Goal: Task Accomplishment & Management: Use online tool/utility

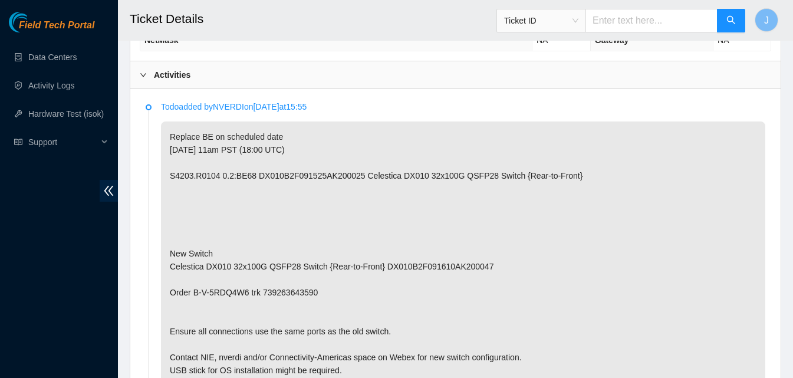
scroll to position [566, 0]
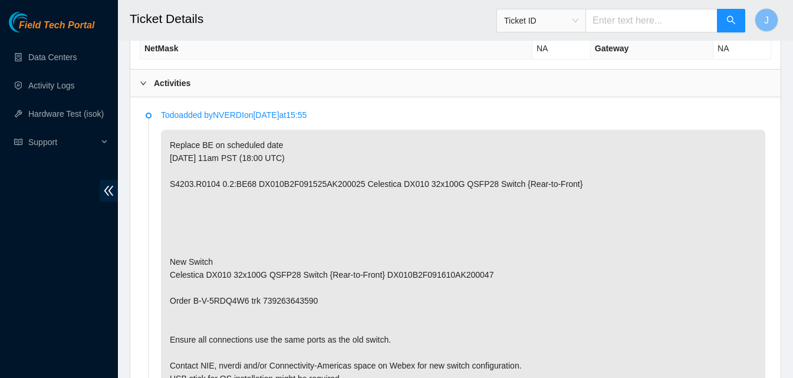
click at [494, 84] on div "Activities" at bounding box center [455, 83] width 650 height 27
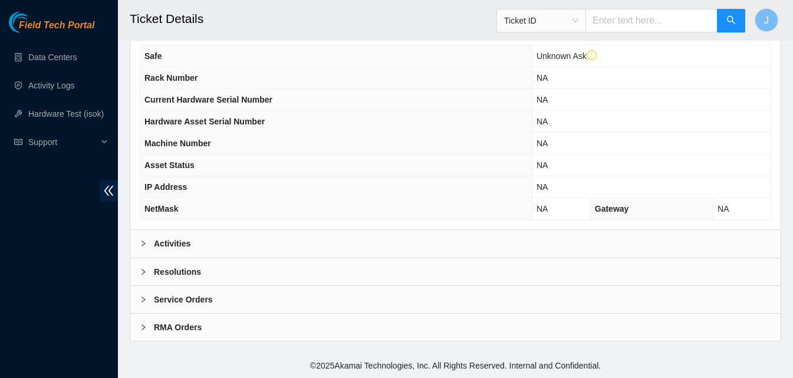
scroll to position [406, 0]
click at [341, 275] on div "Resolutions" at bounding box center [455, 271] width 650 height 27
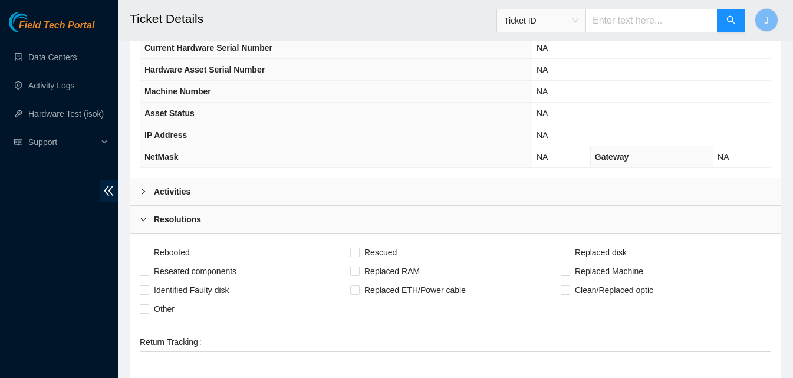
scroll to position [684, 0]
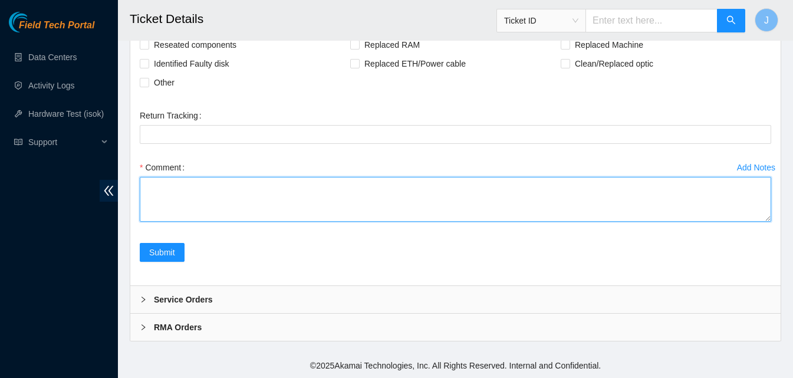
click at [625, 216] on textarea "Comment" at bounding box center [455, 199] width 631 height 45
click at [625, 216] on textarea "replaced BE switched reached out to NIE it got configurred" at bounding box center [455, 199] width 631 height 45
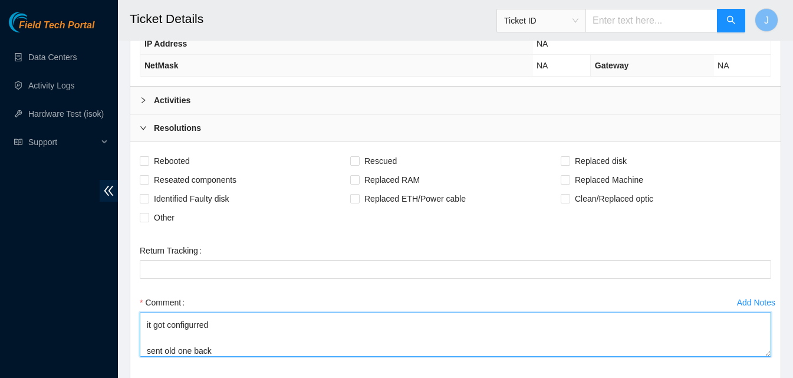
scroll to position [548, 0]
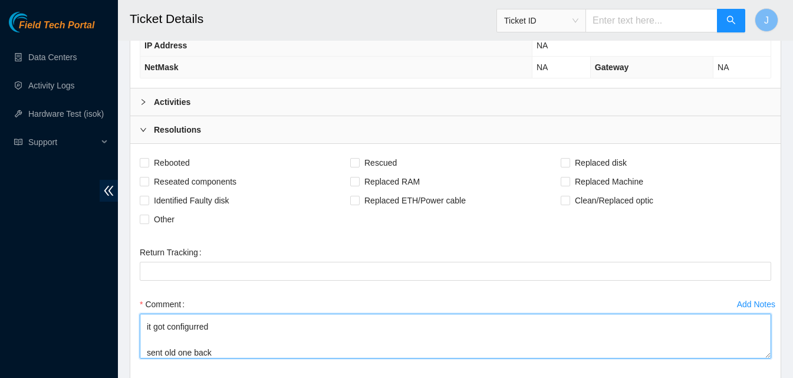
type textarea "replaced BE switched reached out to NIE it got configurred sent old one back"
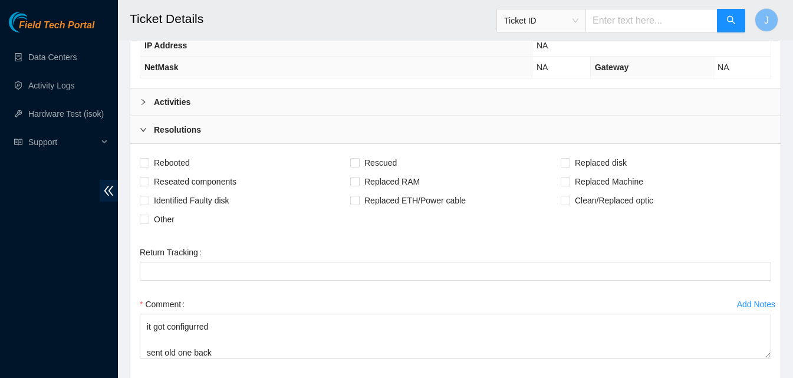
click at [520, 110] on div "Activities" at bounding box center [455, 101] width 650 height 27
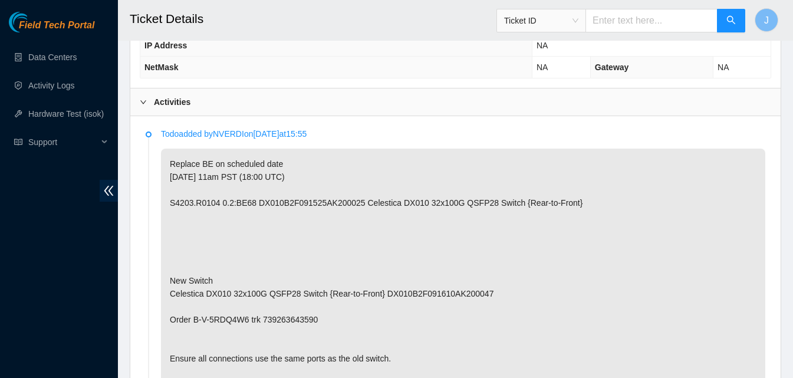
click at [605, 99] on div "Activities" at bounding box center [455, 101] width 650 height 27
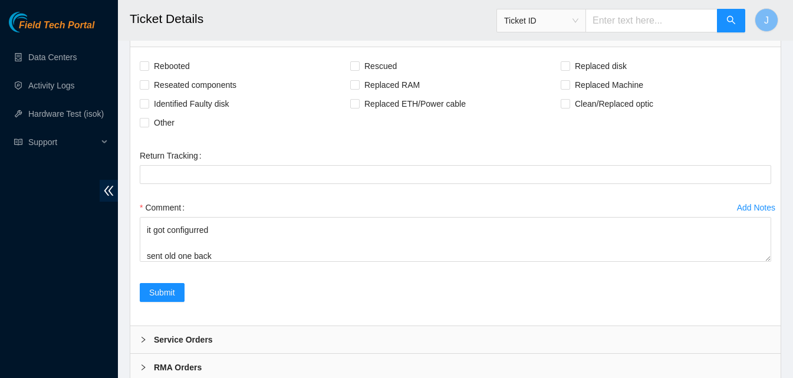
scroll to position [668, 0]
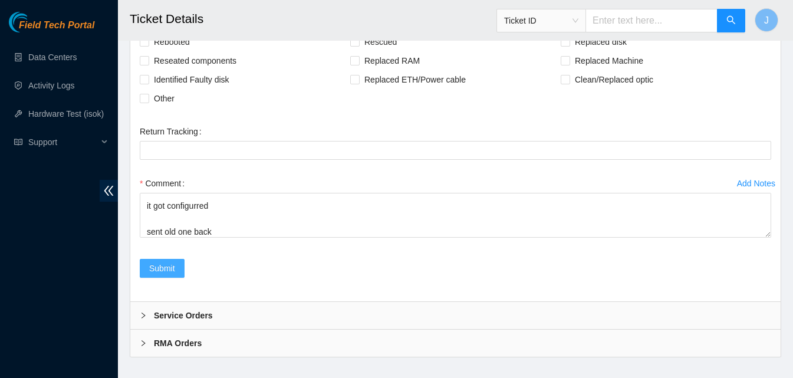
click at [172, 265] on span "Submit" at bounding box center [162, 268] width 26 height 13
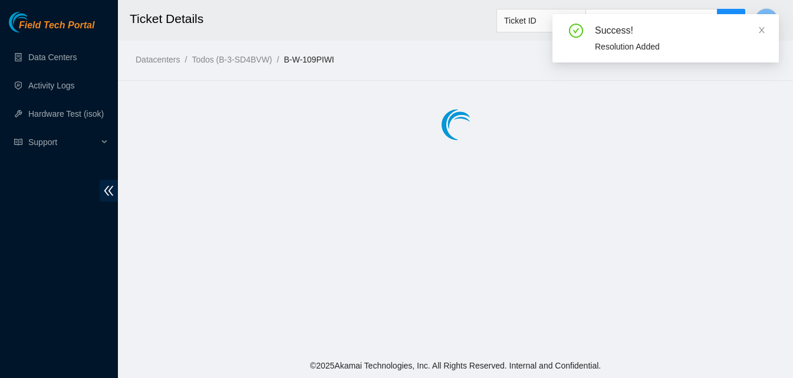
scroll to position [0, 0]
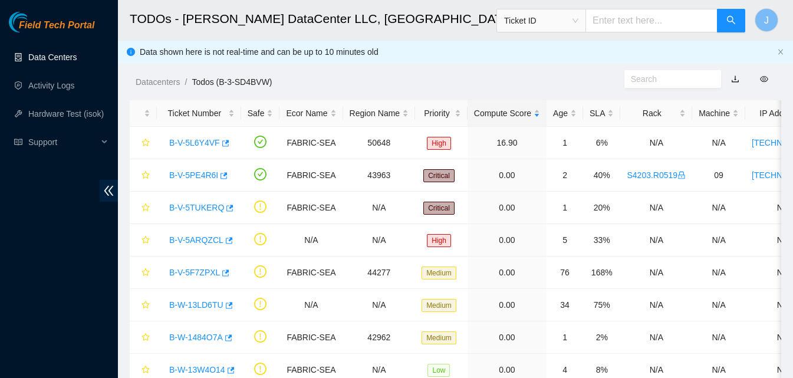
click at [68, 58] on link "Data Centers" at bounding box center [52, 56] width 48 height 9
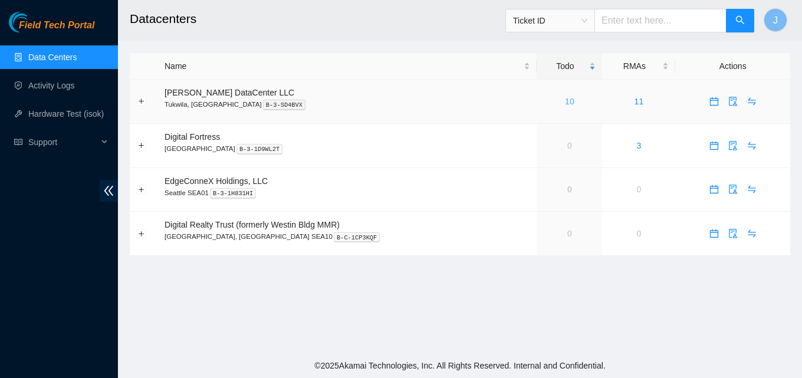
click at [565, 101] on link "10" at bounding box center [569, 101] width 9 height 9
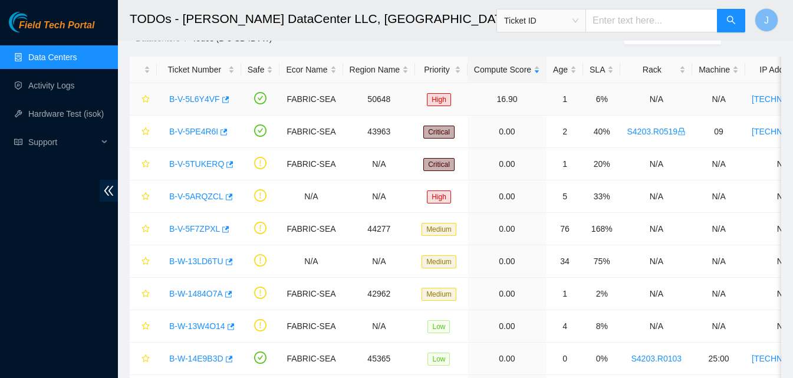
scroll to position [59, 0]
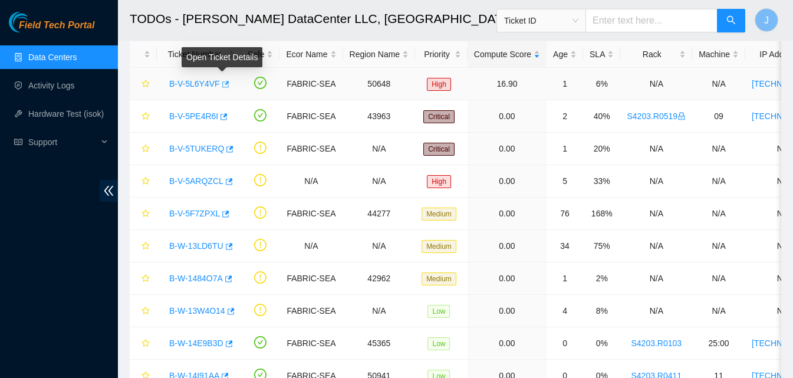
click at [222, 80] on body "Field Tech Portal Data Centers Activity Logs Hardware Test (isok) Support TODOs…" at bounding box center [396, 130] width 793 height 378
click at [223, 85] on icon "button" at bounding box center [225, 84] width 7 height 6
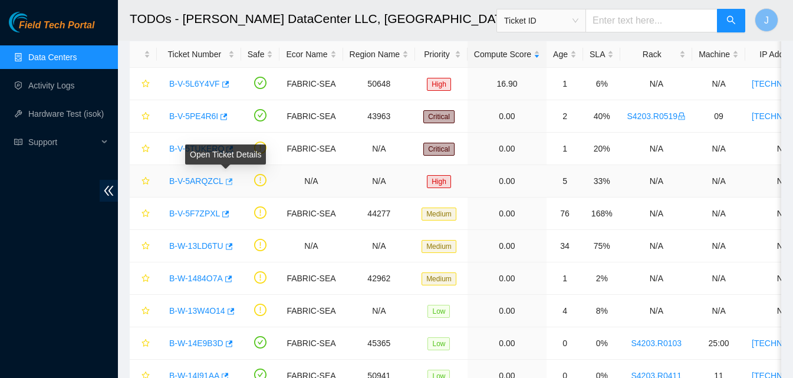
click at [228, 182] on icon "button" at bounding box center [229, 181] width 7 height 6
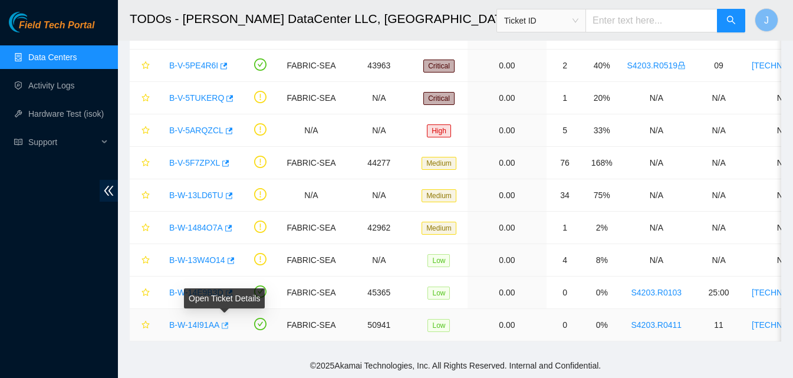
click at [226, 321] on icon "button" at bounding box center [224, 325] width 8 height 8
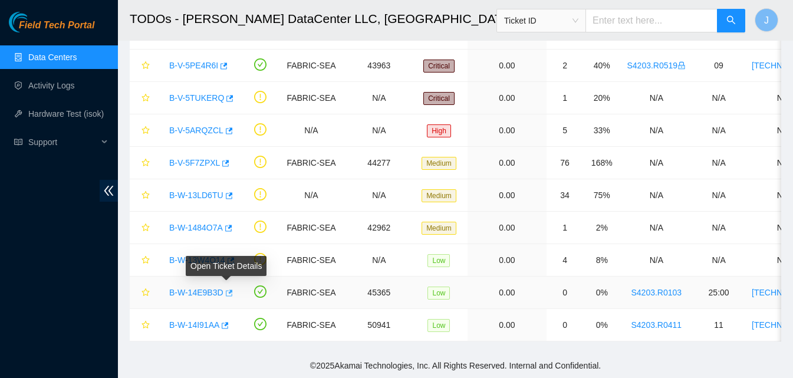
click at [226, 289] on icon "button" at bounding box center [228, 293] width 8 height 8
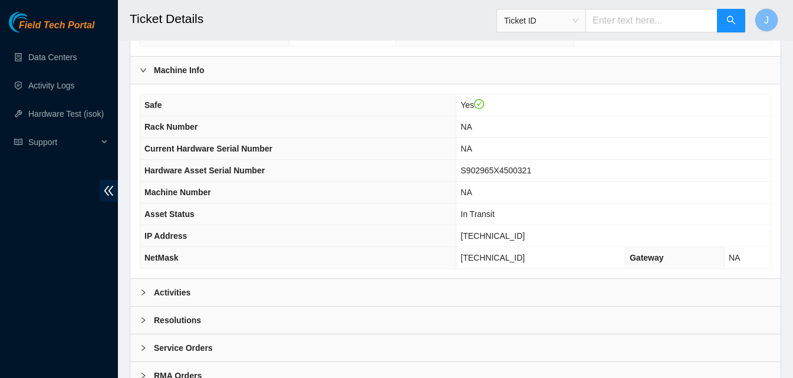
scroll to position [354, 0]
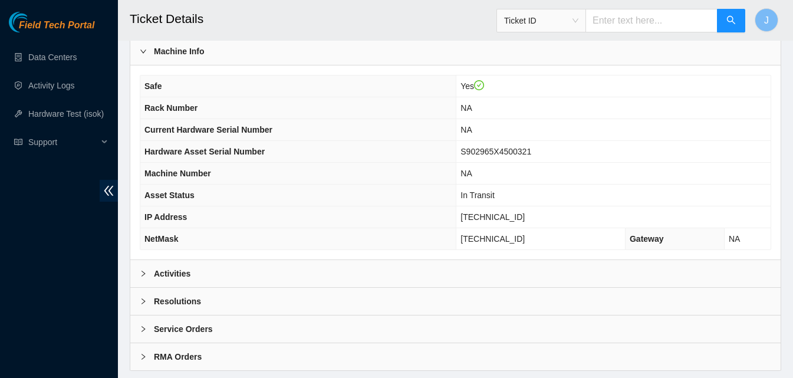
click at [292, 271] on div "Activities" at bounding box center [455, 273] width 650 height 27
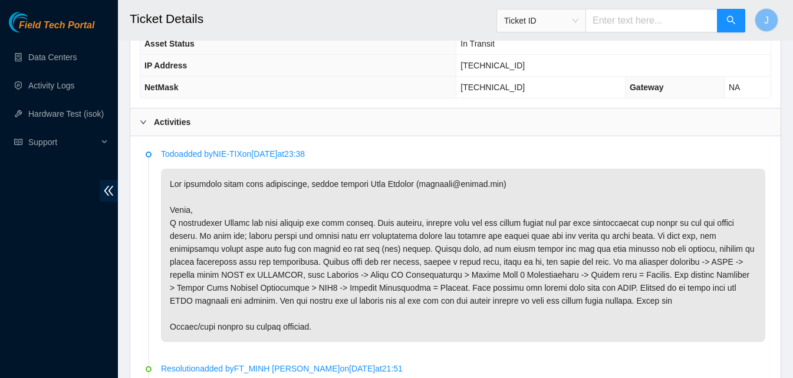
scroll to position [530, 0]
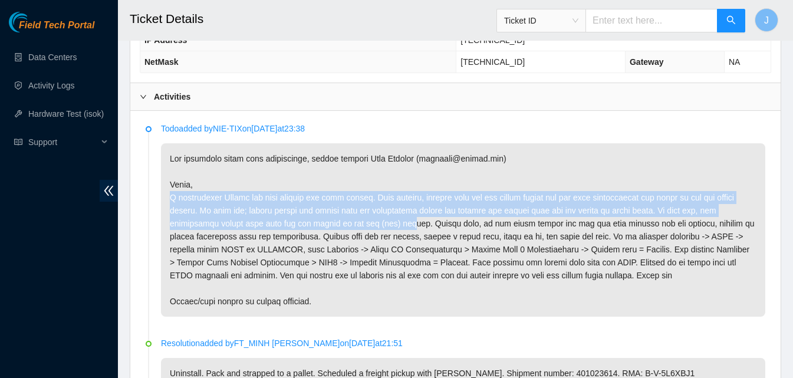
drag, startPoint x: 342, startPoint y: 182, endPoint x: 312, endPoint y: 120, distance: 69.1
click at [344, 223] on p at bounding box center [463, 229] width 604 height 173
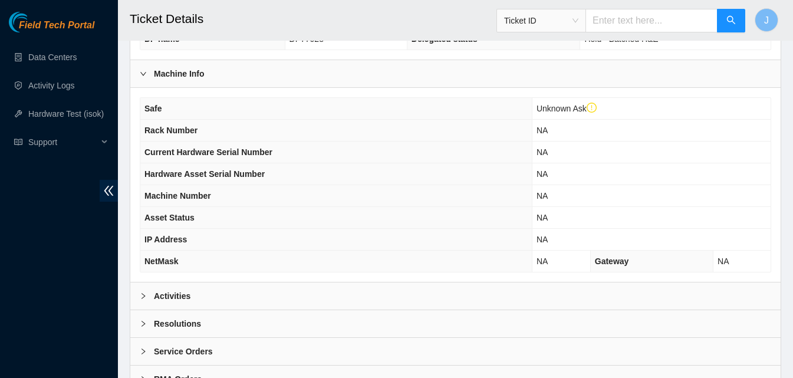
drag, startPoint x: 314, startPoint y: 299, endPoint x: 412, endPoint y: 238, distance: 115.5
click at [319, 298] on div "Activities" at bounding box center [455, 295] width 650 height 27
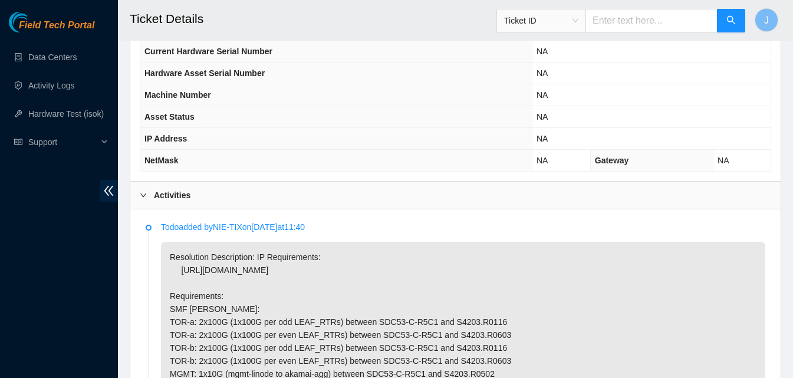
scroll to position [589, 0]
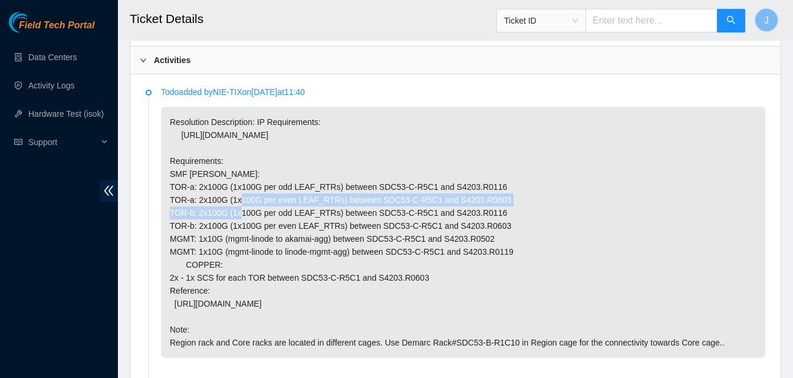
drag, startPoint x: 453, startPoint y: 180, endPoint x: 453, endPoint y: 196, distance: 15.3
click at [453, 196] on p "Resolution Description: IP Requirements: https://loom.deploy.akamai.com/expansi…" at bounding box center [463, 232] width 604 height 251
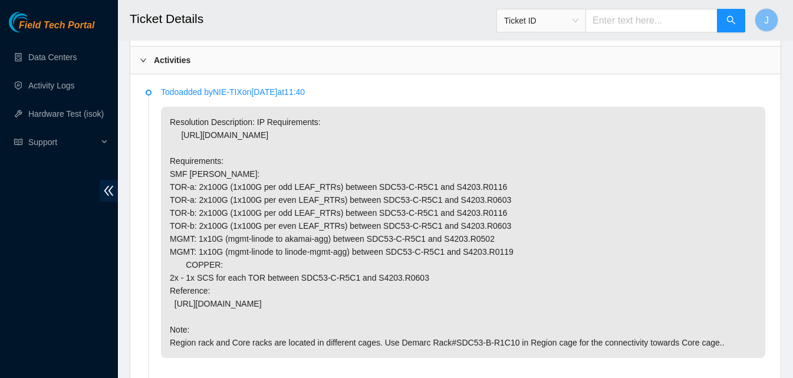
click at [342, 189] on p "Resolution Description: IP Requirements: https://loom.deploy.akamai.com/expansi…" at bounding box center [463, 232] width 604 height 251
drag, startPoint x: 428, startPoint y: 186, endPoint x: 394, endPoint y: 186, distance: 34.2
click at [394, 186] on p "Resolution Description: IP Requirements: https://loom.deploy.akamai.com/expansi…" at bounding box center [463, 232] width 604 height 251
drag, startPoint x: 398, startPoint y: 189, endPoint x: 420, endPoint y: 189, distance: 21.8
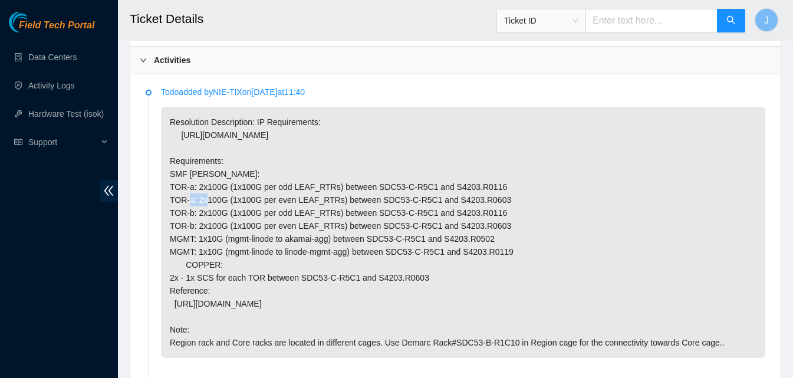
click at [420, 189] on p "Resolution Description: IP Requirements: https://loom.deploy.akamai.com/expansi…" at bounding box center [463, 232] width 604 height 251
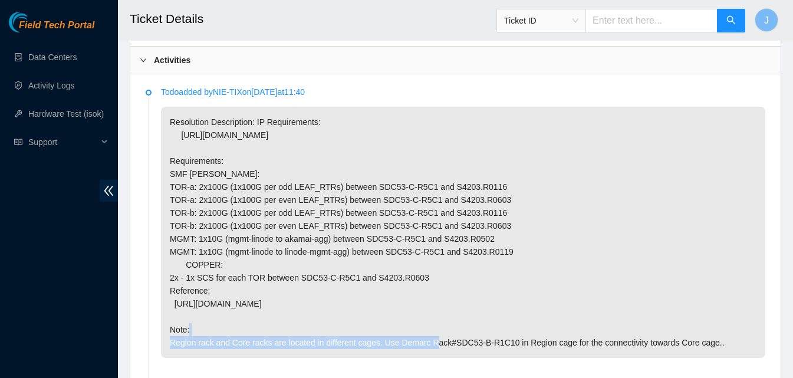
drag, startPoint x: 458, startPoint y: 304, endPoint x: 174, endPoint y: 302, distance: 283.5
click at [174, 302] on p "Resolution Description: IP Requirements: https://loom.deploy.akamai.com/expansi…" at bounding box center [463, 232] width 604 height 251
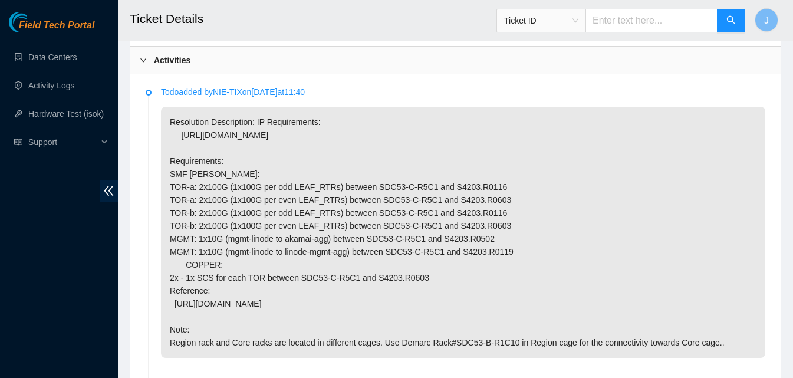
click at [461, 308] on p "Resolution Description: IP Requirements: https://loom.deploy.akamai.com/expansi…" at bounding box center [463, 232] width 604 height 251
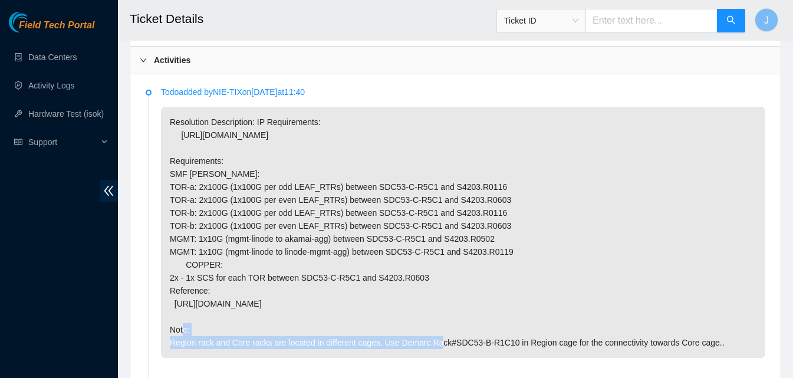
drag, startPoint x: 470, startPoint y: 301, endPoint x: 151, endPoint y: 300, distance: 318.9
click at [151, 300] on li "Todo added by NIE-TIX on 2024-11-20 at 11:40 Resolution Description: IP Require…" at bounding box center [455, 236] width 619 height 292
copy p "https://docs.akamai.com/networks/design/packages/Linode-on-Fabric_v1.4.pdf"
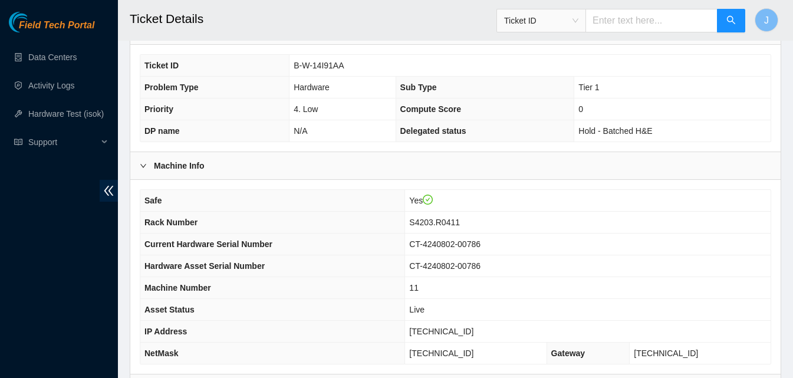
scroll to position [383, 0]
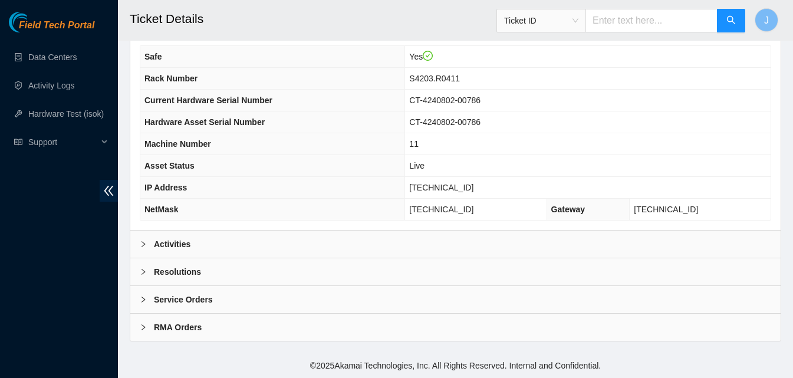
click at [302, 249] on div "Activities" at bounding box center [455, 243] width 650 height 27
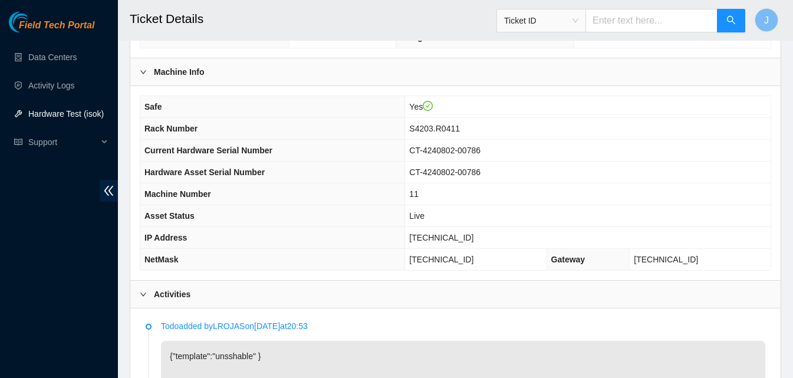
scroll to position [331, 0]
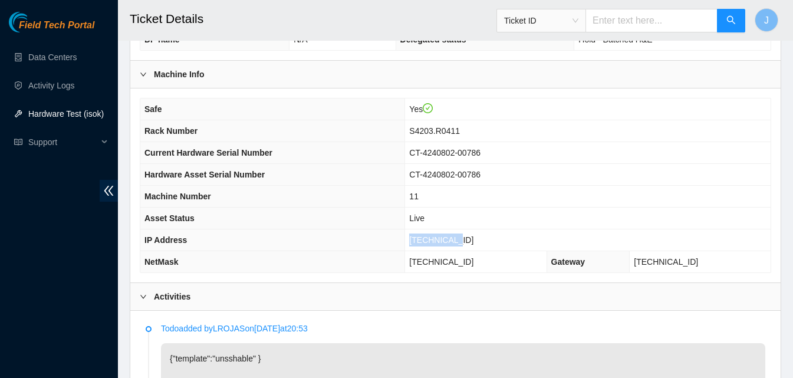
drag, startPoint x: 488, startPoint y: 241, endPoint x: 391, endPoint y: 244, distance: 97.3
click at [391, 244] on tr "IP Address [TECHNICAL_ID]" at bounding box center [455, 240] width 630 height 22
copy tr "[TECHNICAL_ID]"
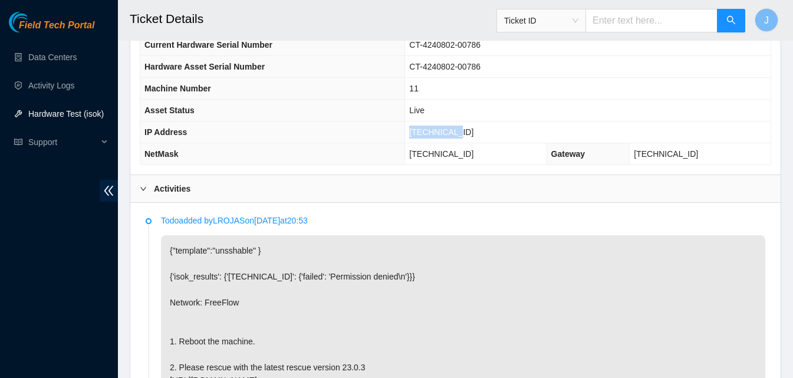
scroll to position [421, 0]
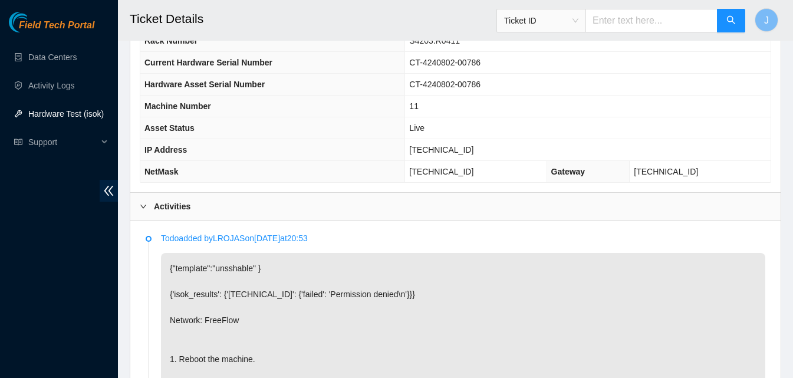
click at [480, 206] on div "Activities" at bounding box center [455, 206] width 650 height 27
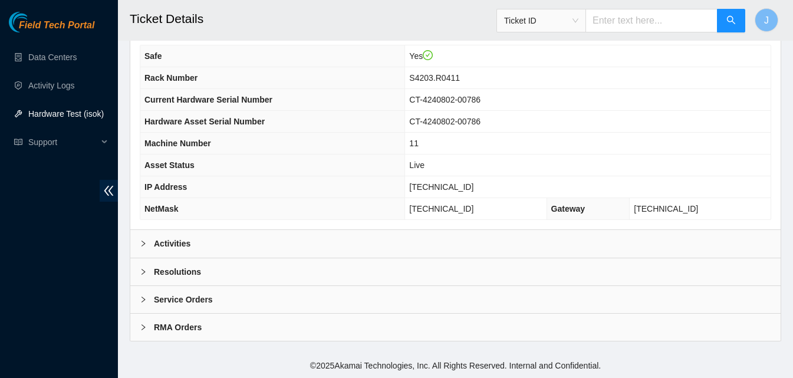
scroll to position [383, 0]
click at [283, 272] on div "Resolutions" at bounding box center [455, 271] width 650 height 27
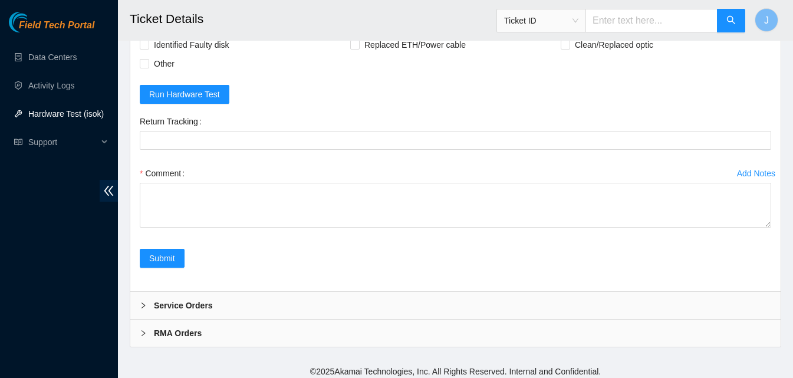
scroll to position [687, 0]
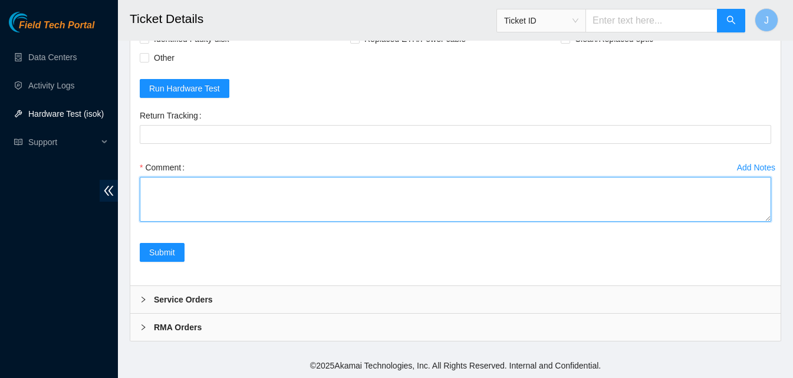
click at [479, 195] on textarea "Comment" at bounding box center [455, 199] width 631 height 45
type textarea "server was frozen rescued ran isok passed"
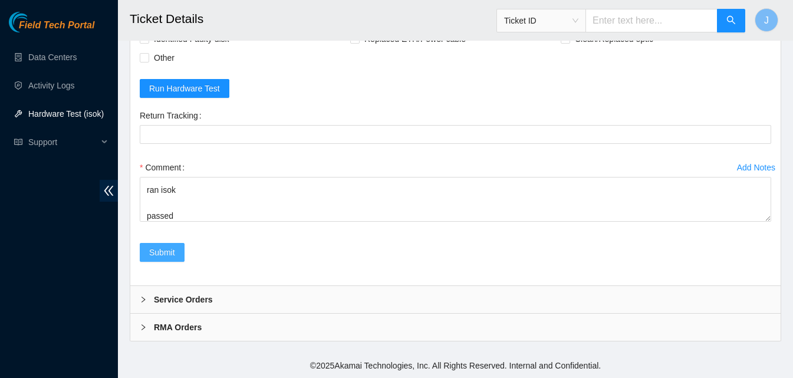
click at [156, 250] on span "Submit" at bounding box center [162, 252] width 26 height 13
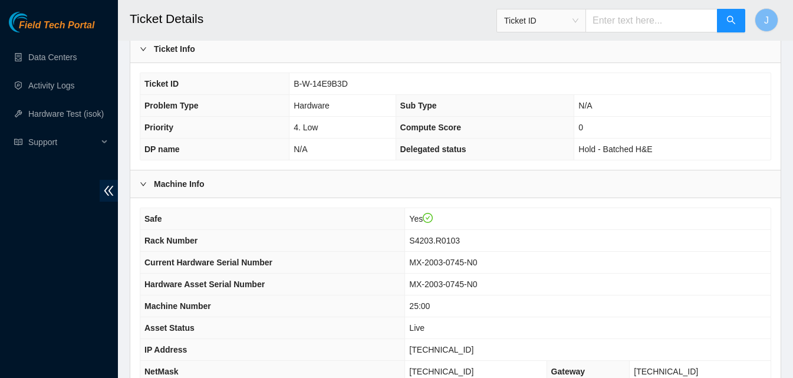
scroll to position [354, 0]
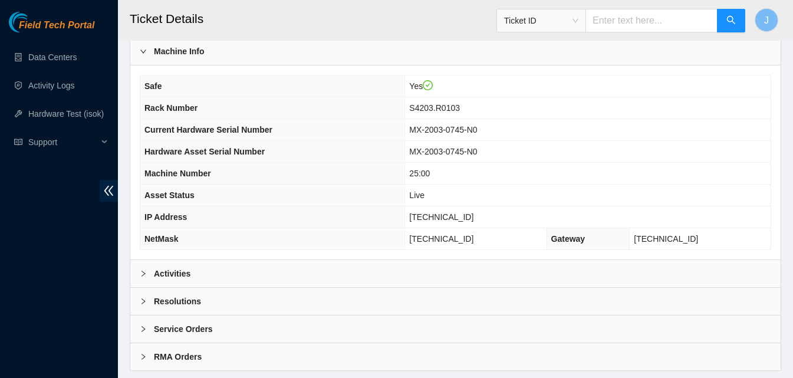
click at [269, 262] on div "Activities" at bounding box center [455, 273] width 650 height 27
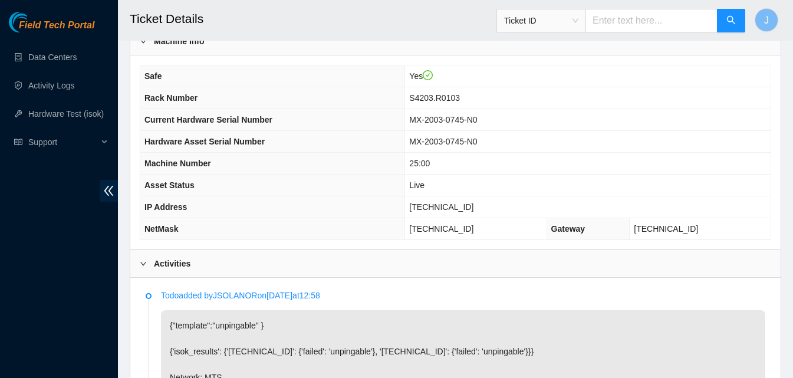
scroll to position [358, 0]
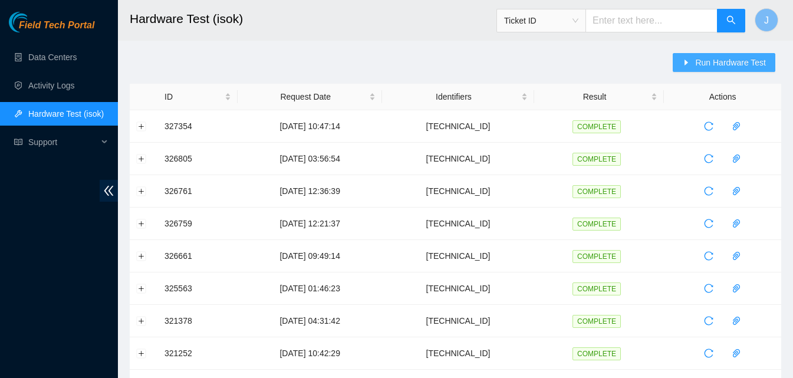
click at [756, 65] on span "Run Hardware Test" at bounding box center [730, 62] width 71 height 13
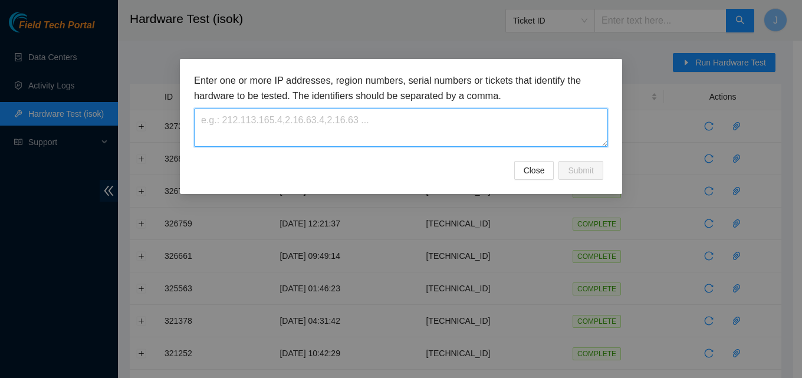
click at [411, 128] on textarea at bounding box center [401, 127] width 414 height 38
paste textarea "23.32.14.14"
type textarea "23.32.14.14"
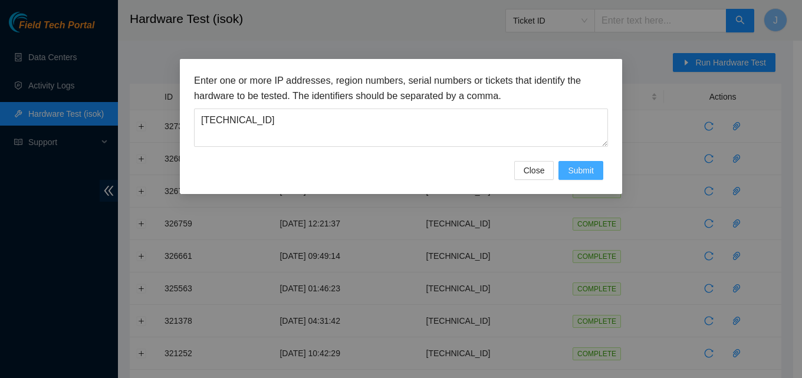
click at [586, 173] on span "Submit" at bounding box center [581, 170] width 26 height 13
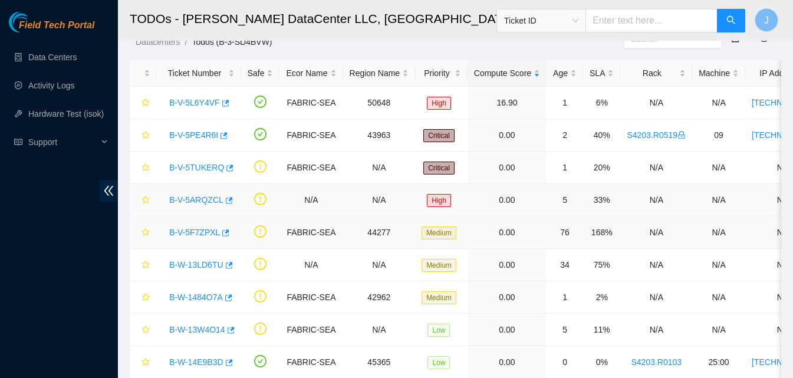
scroll to position [86, 0]
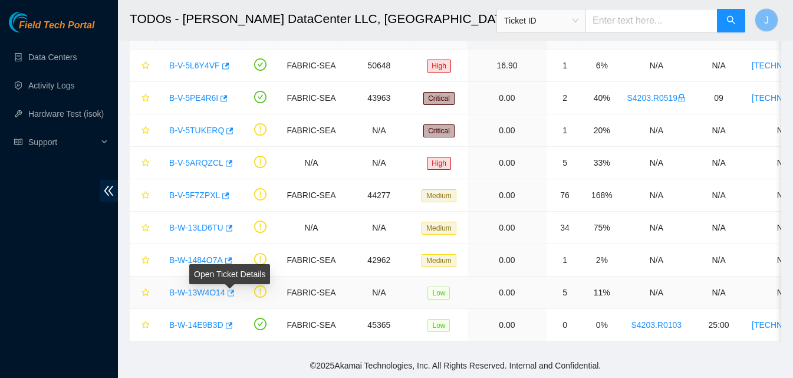
click at [228, 289] on icon "button" at bounding box center [231, 292] width 7 height 6
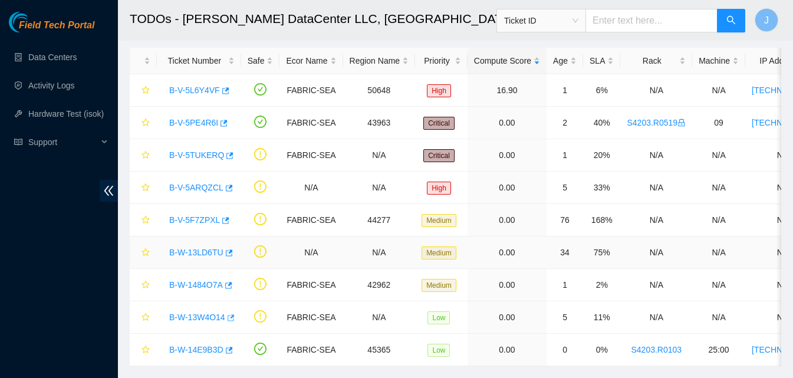
scroll to position [27, 0]
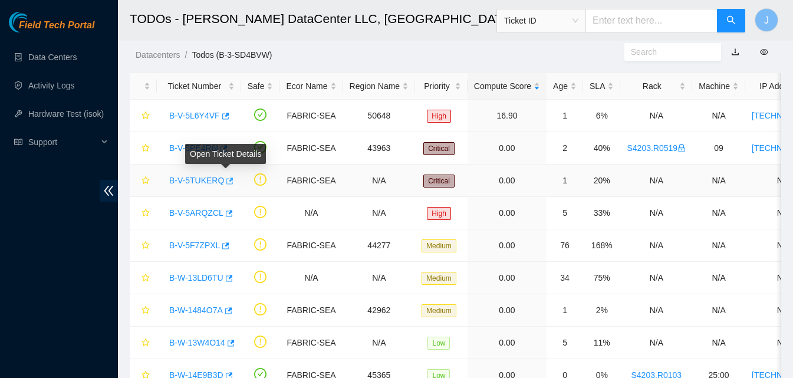
click at [228, 182] on icon "button" at bounding box center [229, 181] width 8 height 8
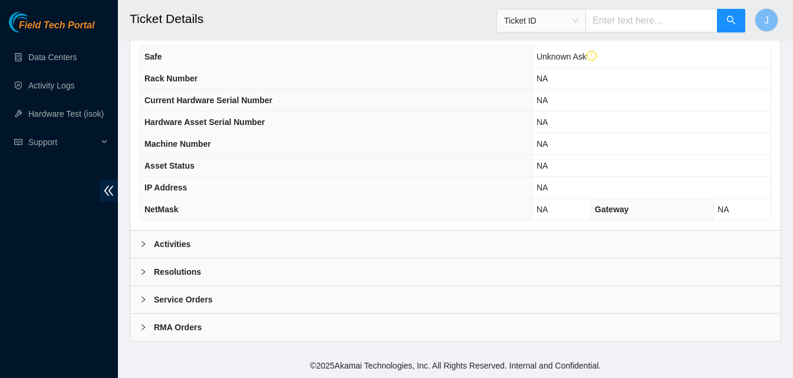
click at [361, 238] on div "Activities" at bounding box center [455, 243] width 650 height 27
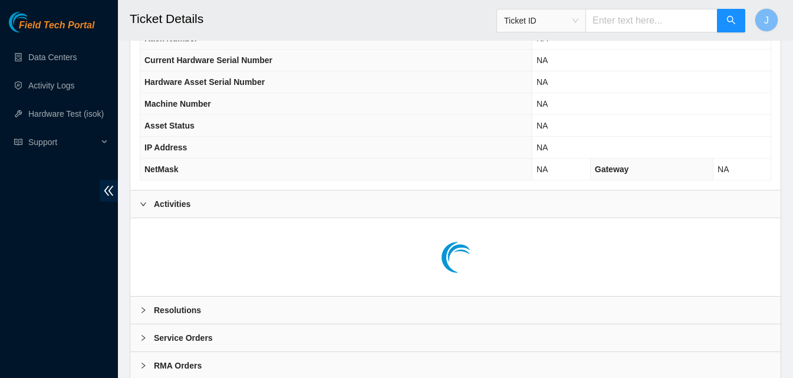
scroll to position [484, 0]
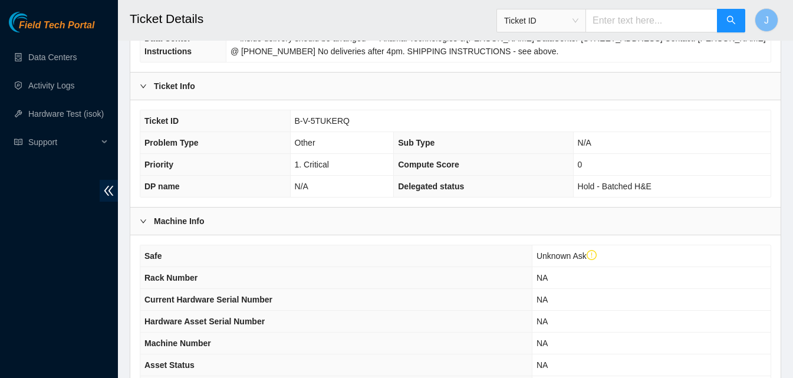
scroll to position [354, 0]
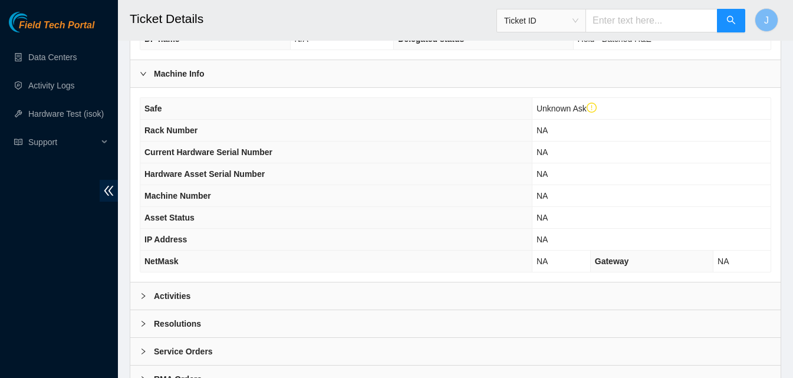
click at [286, 288] on div "Activities" at bounding box center [455, 295] width 650 height 27
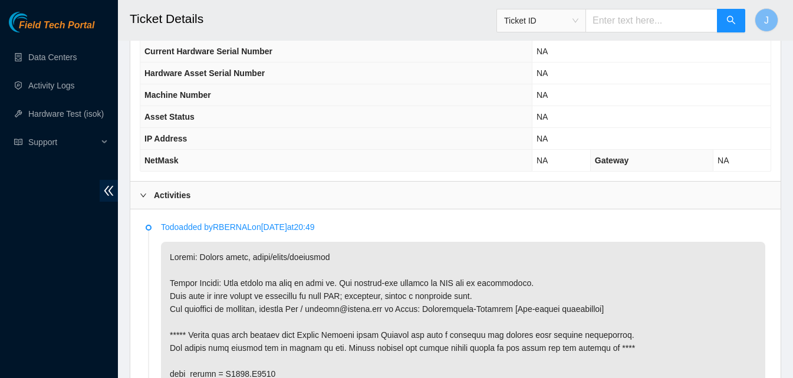
scroll to position [413, 0]
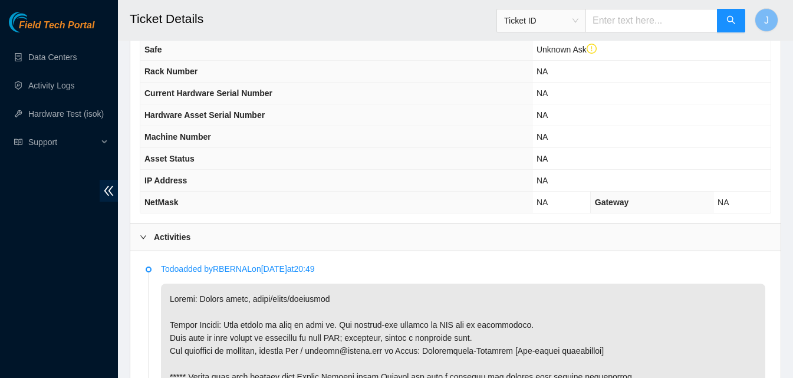
click at [205, 233] on div "Activities" at bounding box center [455, 236] width 650 height 27
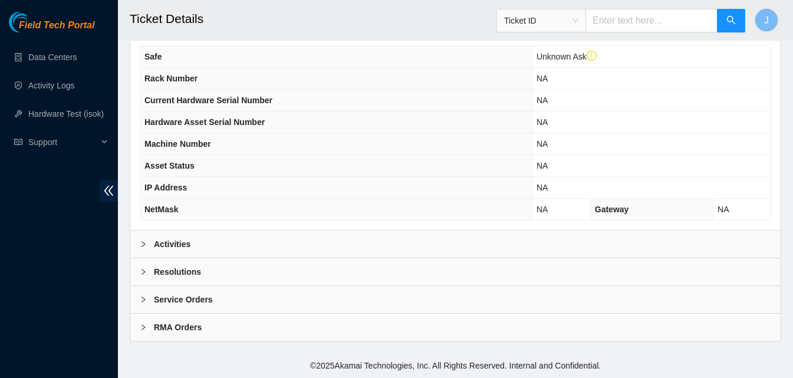
click at [241, 274] on div "Resolutions" at bounding box center [455, 271] width 650 height 27
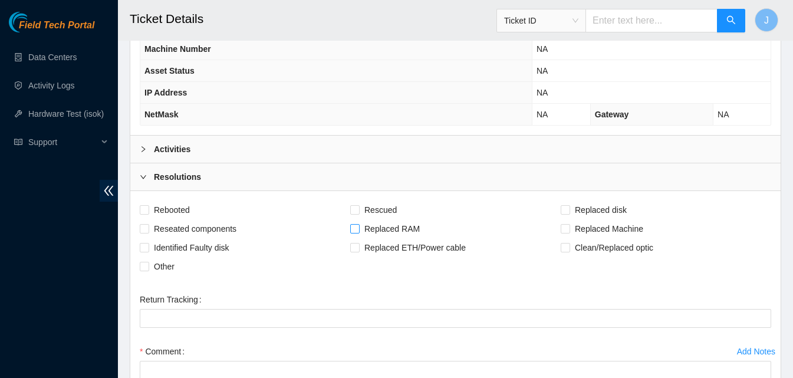
scroll to position [641, 0]
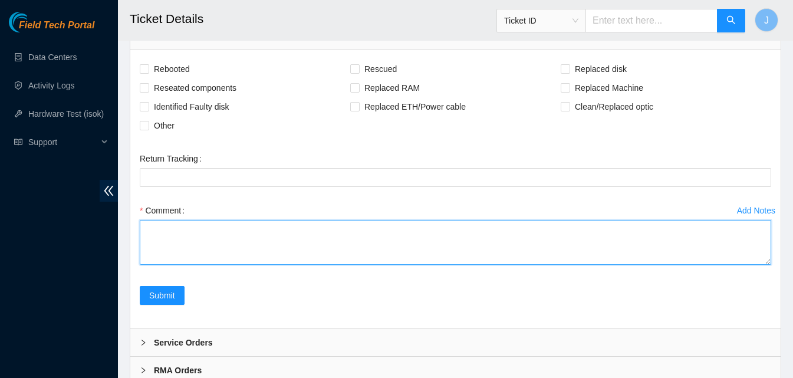
click at [317, 258] on textarea "Comment" at bounding box center [455, 242] width 631 height 45
type textarea "removed both loops and normalized fiber"
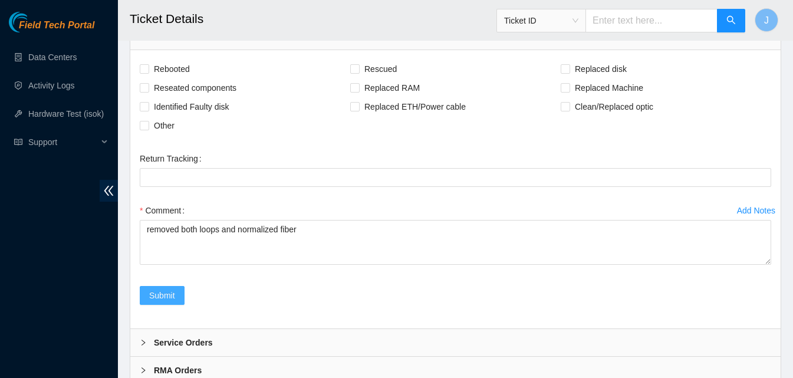
click at [172, 288] on button "Submit" at bounding box center [162, 295] width 45 height 19
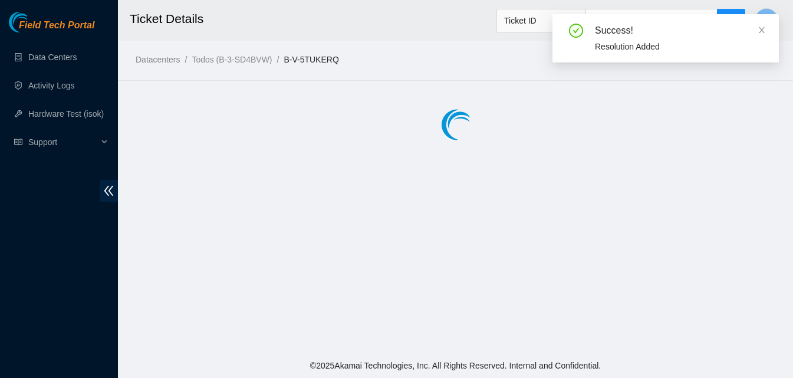
scroll to position [0, 0]
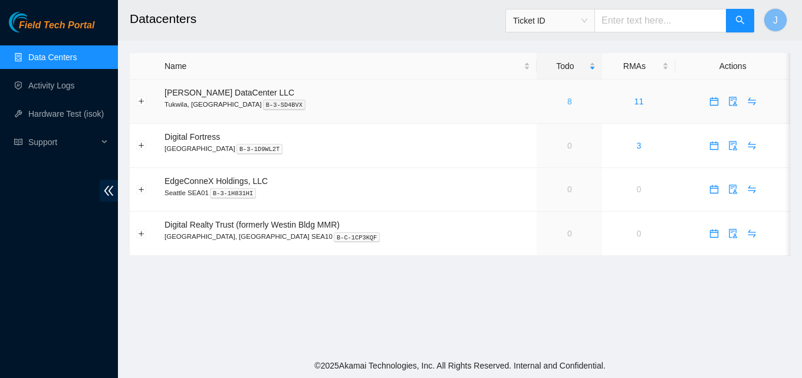
click at [567, 97] on link "8" at bounding box center [569, 101] width 5 height 9
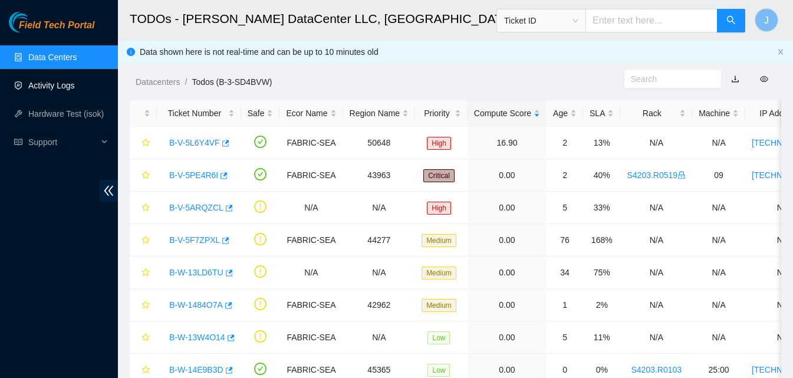
click at [75, 88] on link "Activity Logs" at bounding box center [51, 85] width 47 height 9
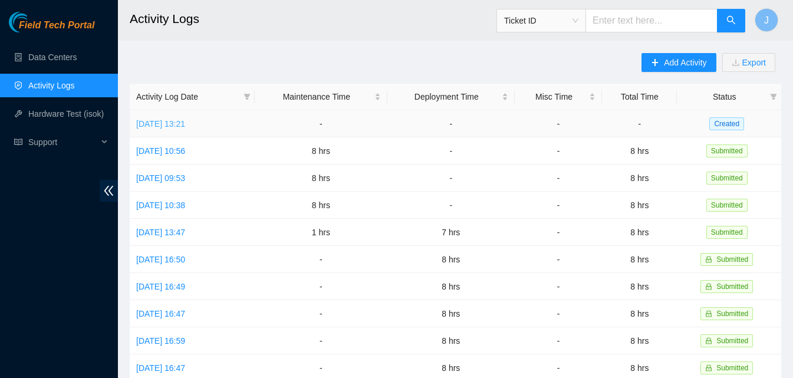
click at [172, 121] on link "[DATE] 13:21" at bounding box center [160, 123] width 49 height 9
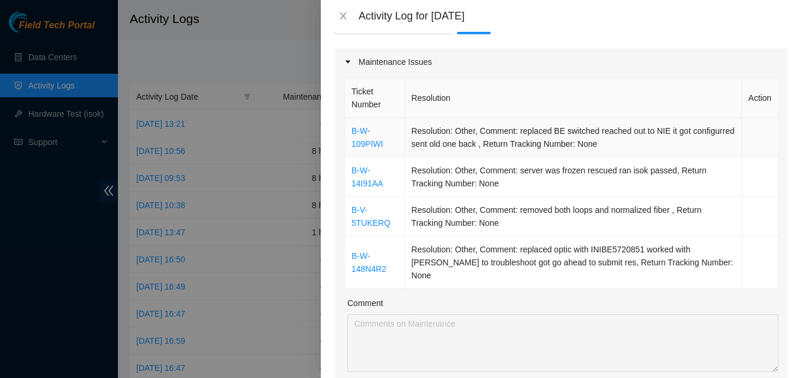
scroll to position [177, 0]
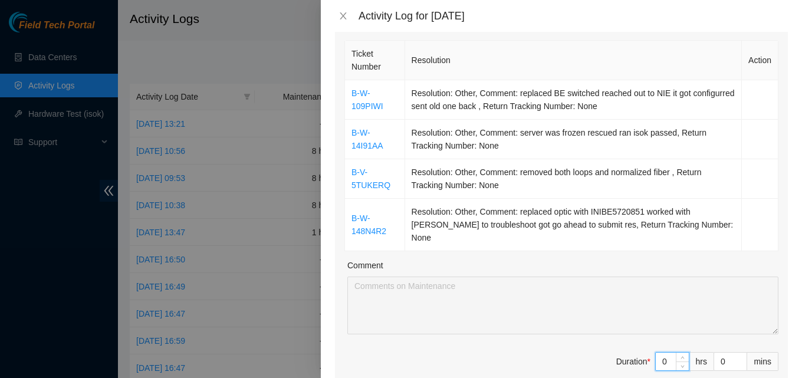
click at [655, 352] on input "0" at bounding box center [671, 361] width 33 height 18
click at [657, 352] on input "0" at bounding box center [671, 361] width 33 height 18
type input "8"
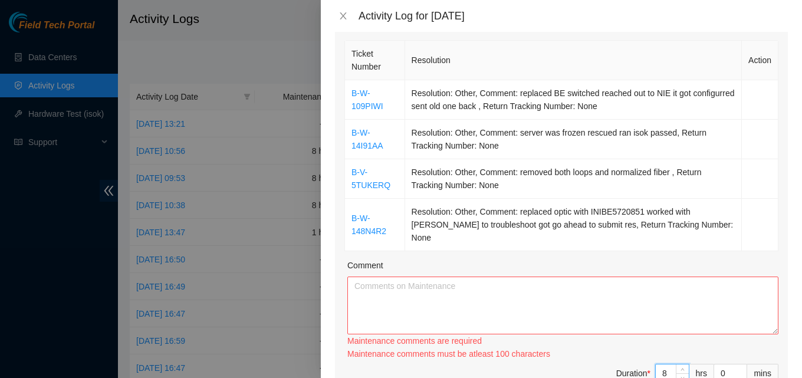
type input "8"
click at [559, 291] on textarea "Comment" at bounding box center [562, 305] width 431 height 58
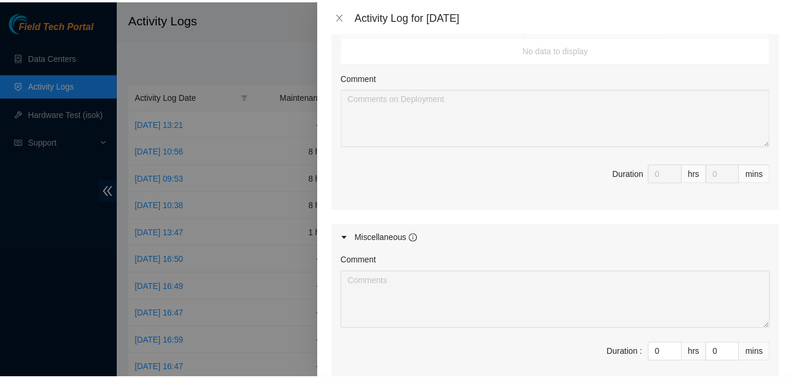
scroll to position [736, 0]
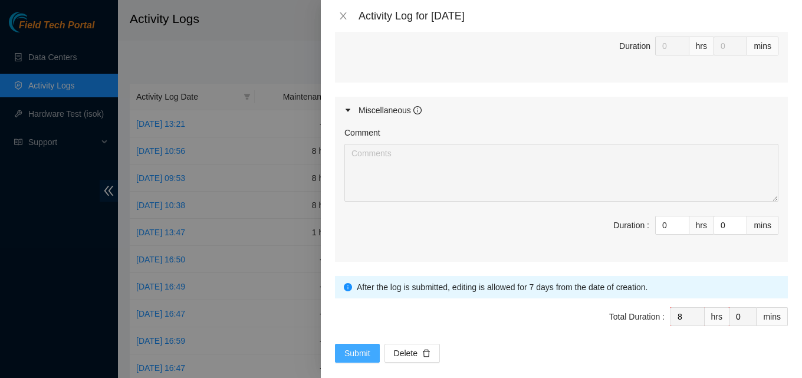
type textarea "worked on critical tickets. got things going. jumped on emergency ticket when n…"
click at [355, 347] on span "Submit" at bounding box center [357, 353] width 26 height 13
